Goal: Information Seeking & Learning: Learn about a topic

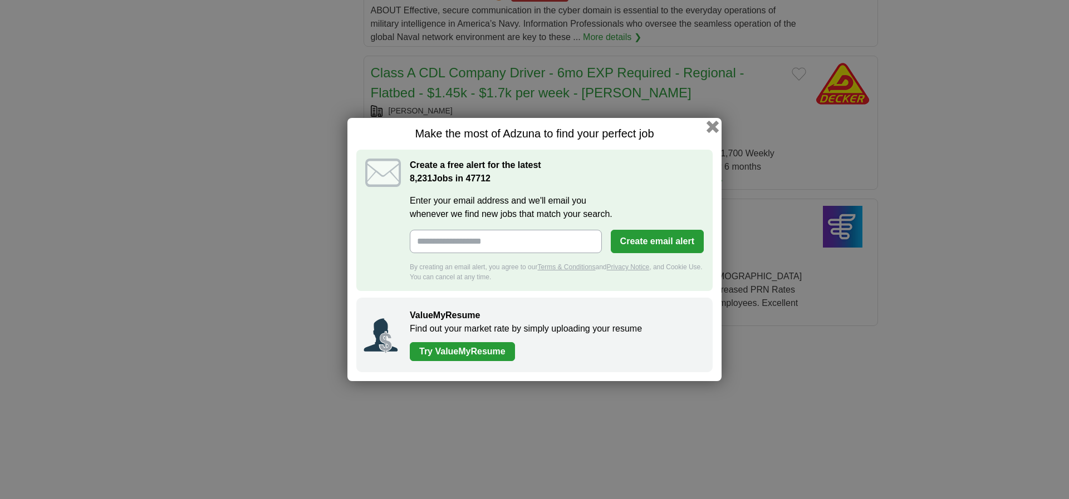
click at [711, 128] on button "button" at bounding box center [713, 127] width 12 height 12
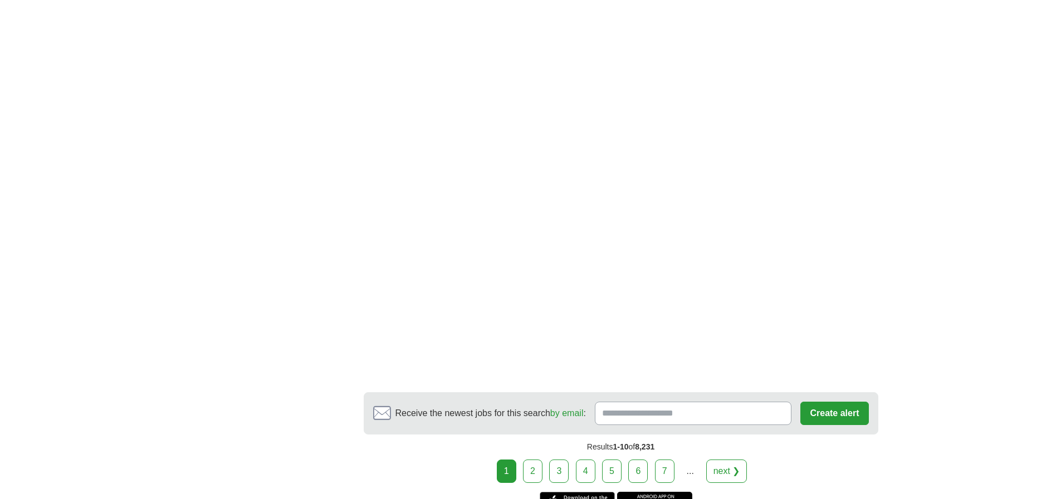
scroll to position [1726, 0]
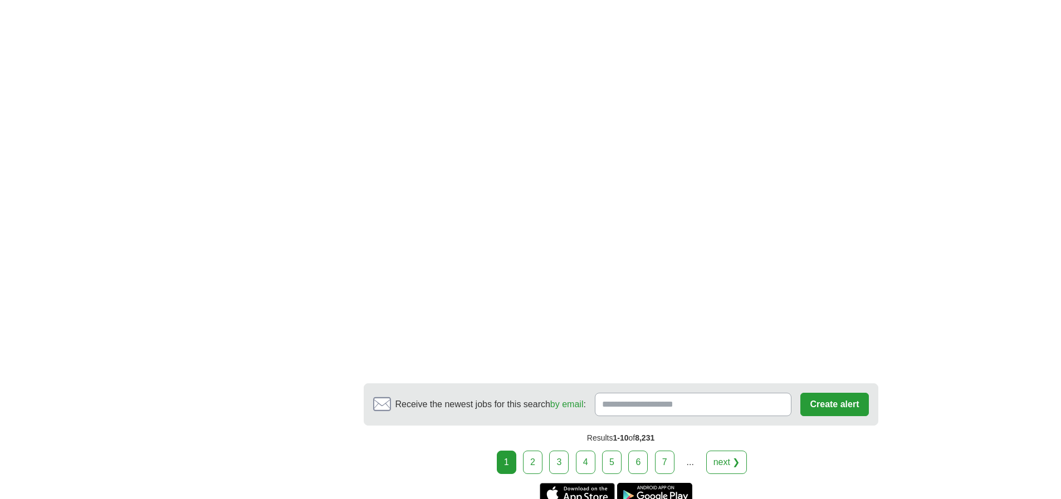
click at [723, 451] on link "next ❯" at bounding box center [726, 462] width 41 height 23
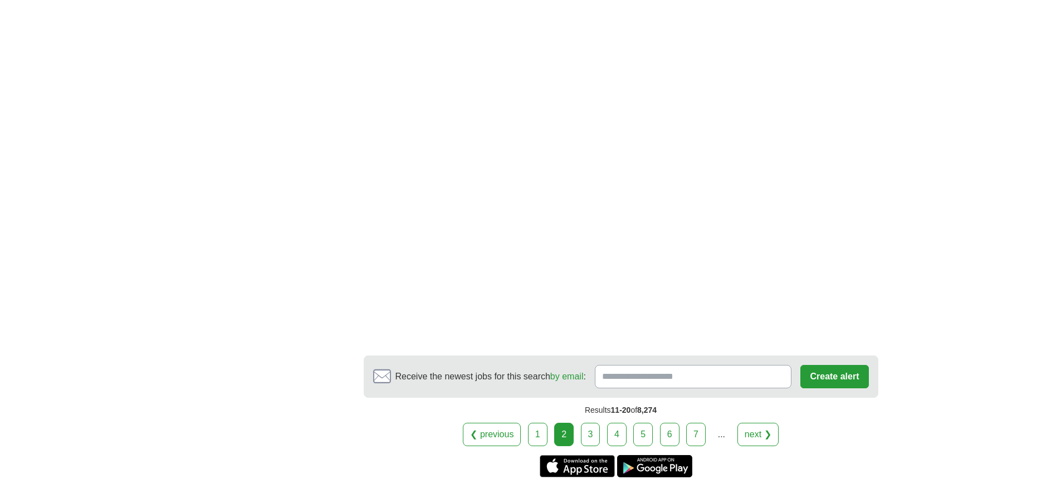
scroll to position [1782, 0]
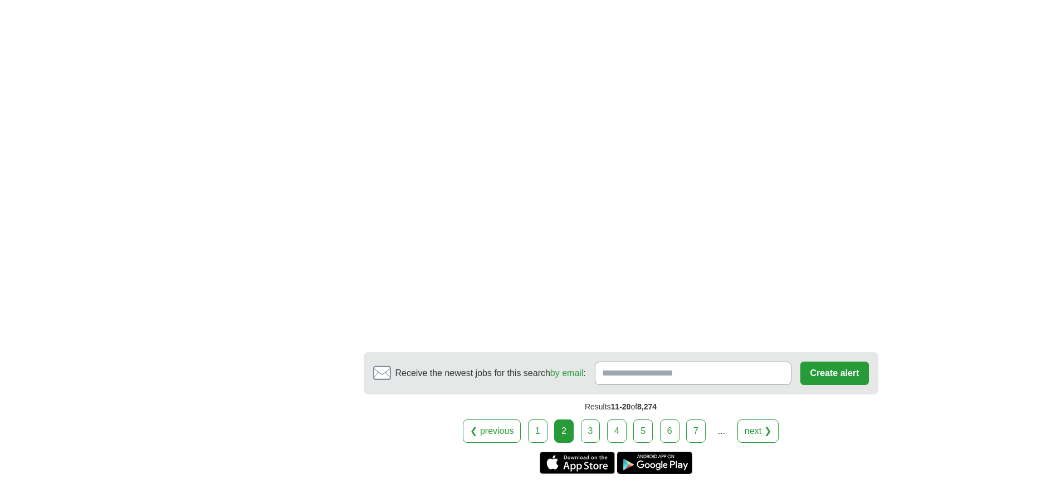
click at [762, 420] on link "next ❯" at bounding box center [757, 431] width 41 height 23
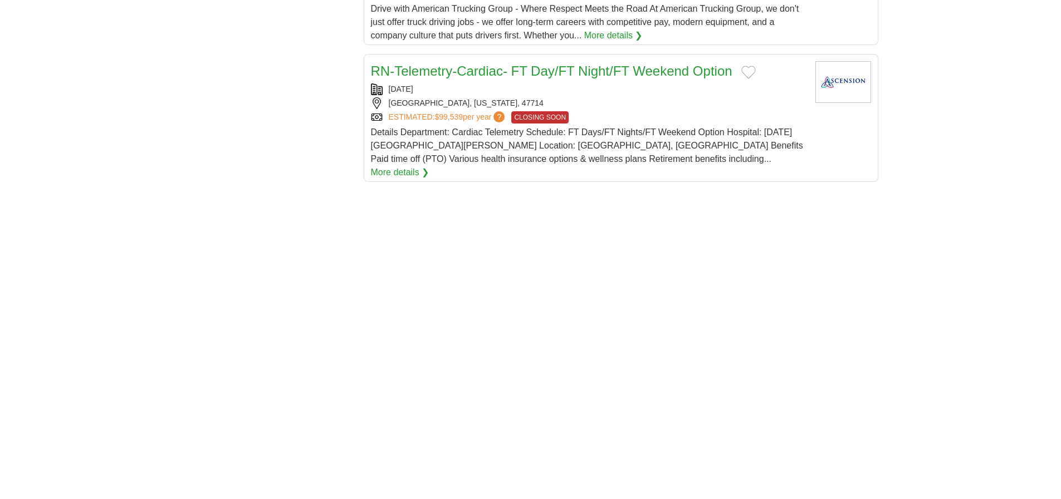
scroll to position [1336, 0]
